Goal: Task Accomplishment & Management: Manage account settings

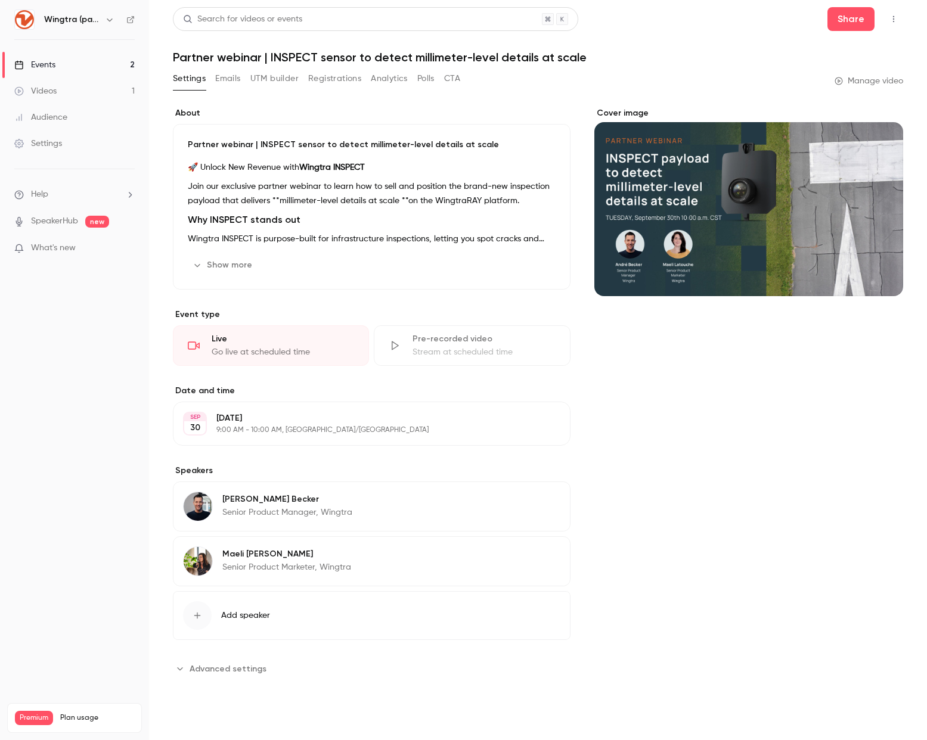
click at [64, 59] on link "Events 2" at bounding box center [74, 65] width 149 height 26
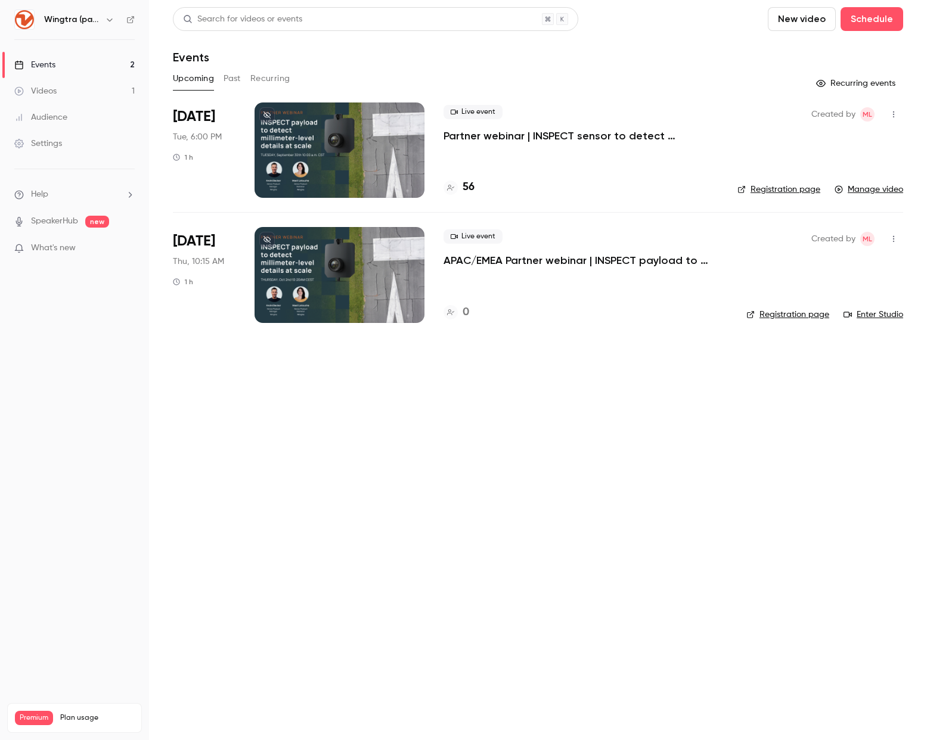
click at [790, 192] on link "Registration page" at bounding box center [778, 190] width 83 height 12
click at [895, 114] on icon "button" at bounding box center [893, 114] width 10 height 8
drag, startPoint x: 896, startPoint y: 113, endPoint x: 856, endPoint y: 140, distance: 47.9
click at [893, 112] on div at bounding box center [463, 370] width 927 height 740
click at [206, 124] on span "[DATE]" at bounding box center [194, 116] width 42 height 19
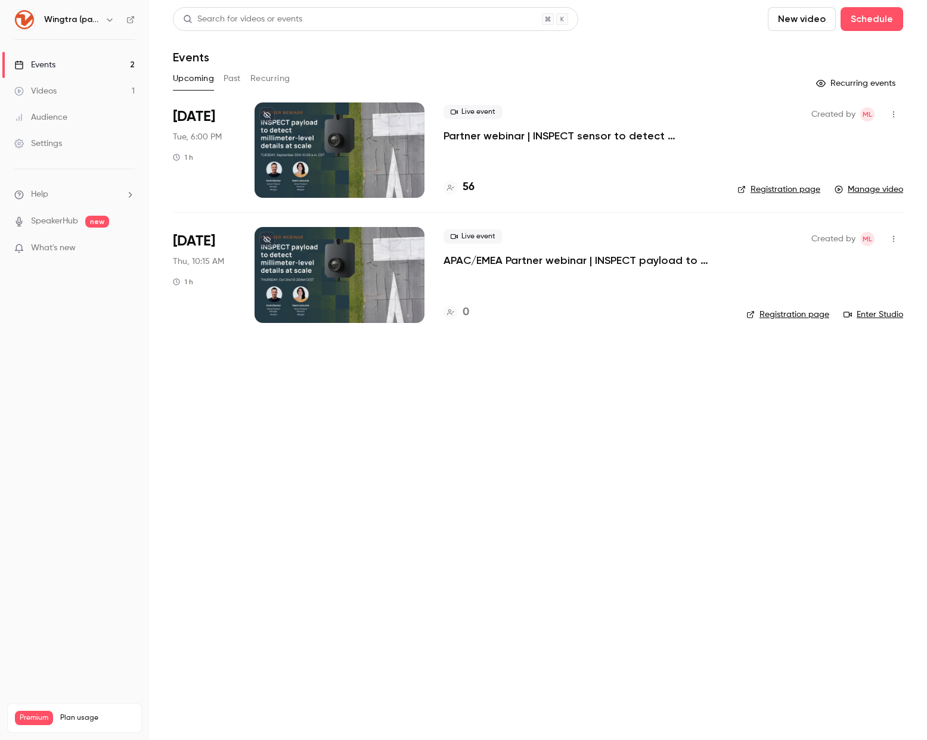
click at [509, 134] on p "Partner webinar | INSPECT sensor to detect millimeter-level details at scale" at bounding box center [580, 136] width 275 height 14
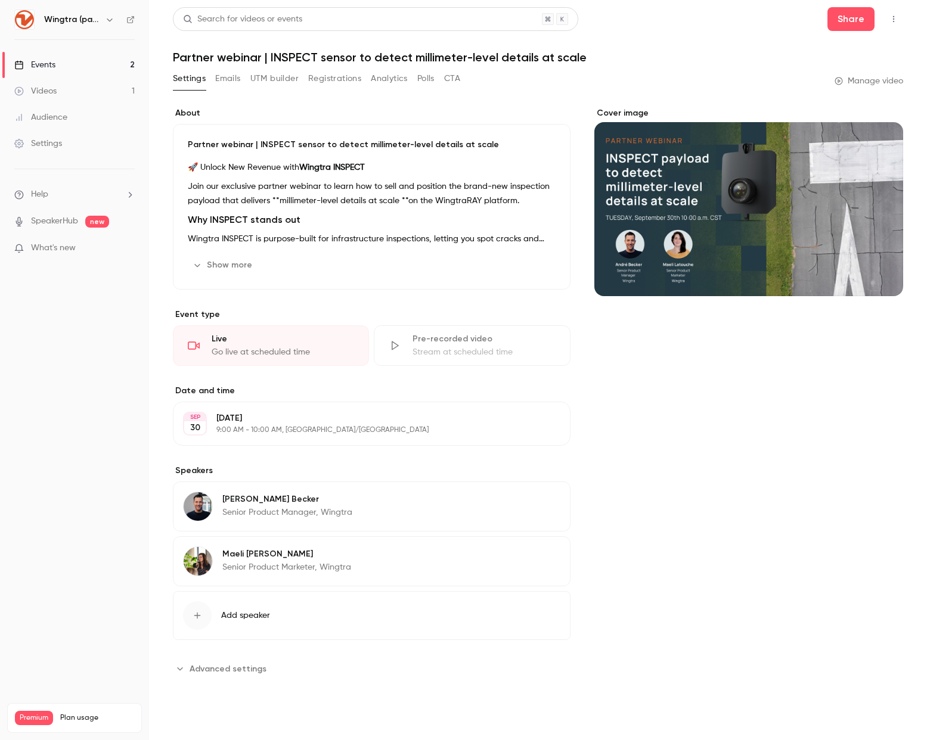
click at [196, 670] on span "Advanced settings" at bounding box center [227, 669] width 77 height 13
click at [358, 76] on button "Registrations" at bounding box center [334, 78] width 53 height 19
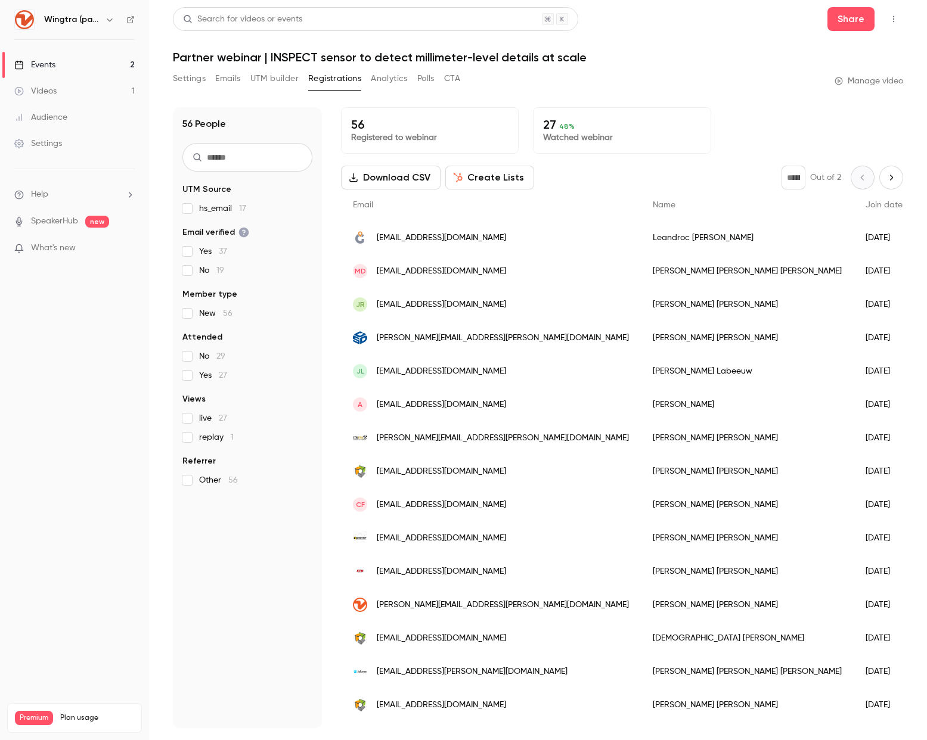
click at [884, 182] on icon "Next page" at bounding box center [890, 178] width 13 height 10
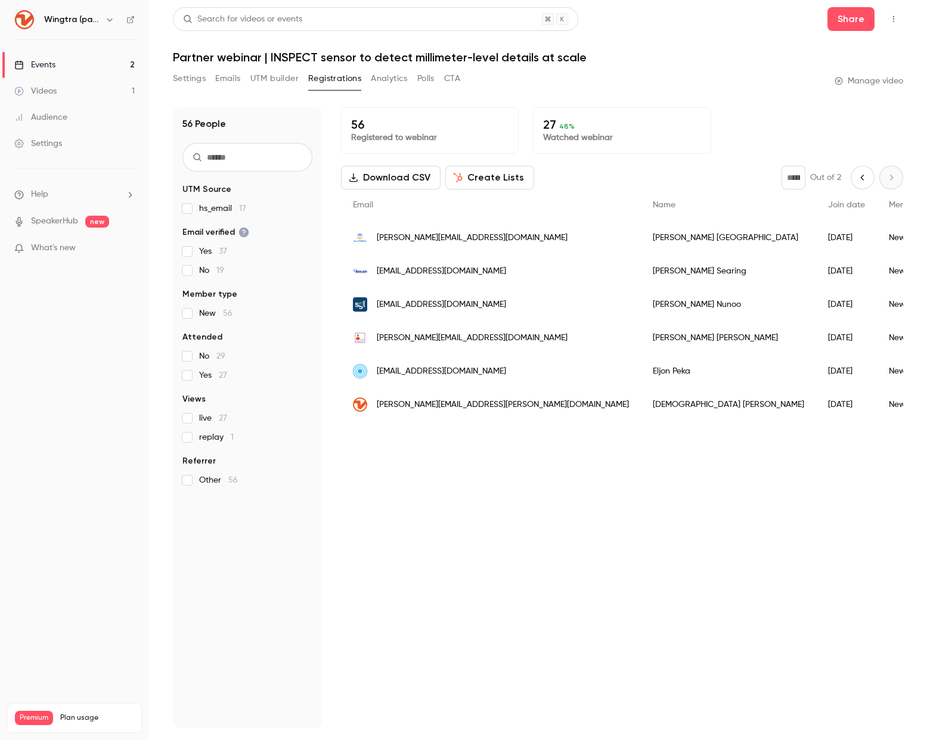
click at [651, 500] on div "56 Registered to webinar 27 48 % Watched webinar Download CSV Create Lists * Ou…" at bounding box center [622, 417] width 562 height 621
click at [502, 514] on div "56 Registered to webinar 27 48 % Watched webinar Download CSV Create Lists * Ou…" at bounding box center [622, 417] width 562 height 621
click at [854, 182] on button "Previous page" at bounding box center [862, 178] width 24 height 24
type input "*"
